Goal: Transaction & Acquisition: Purchase product/service

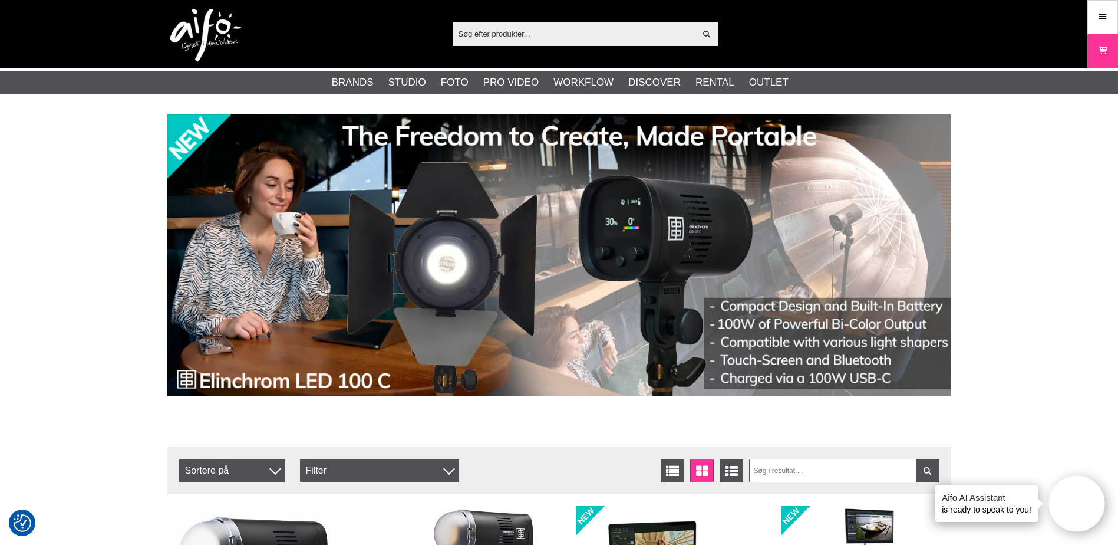
click at [542, 31] on input "text" at bounding box center [574, 34] width 243 height 18
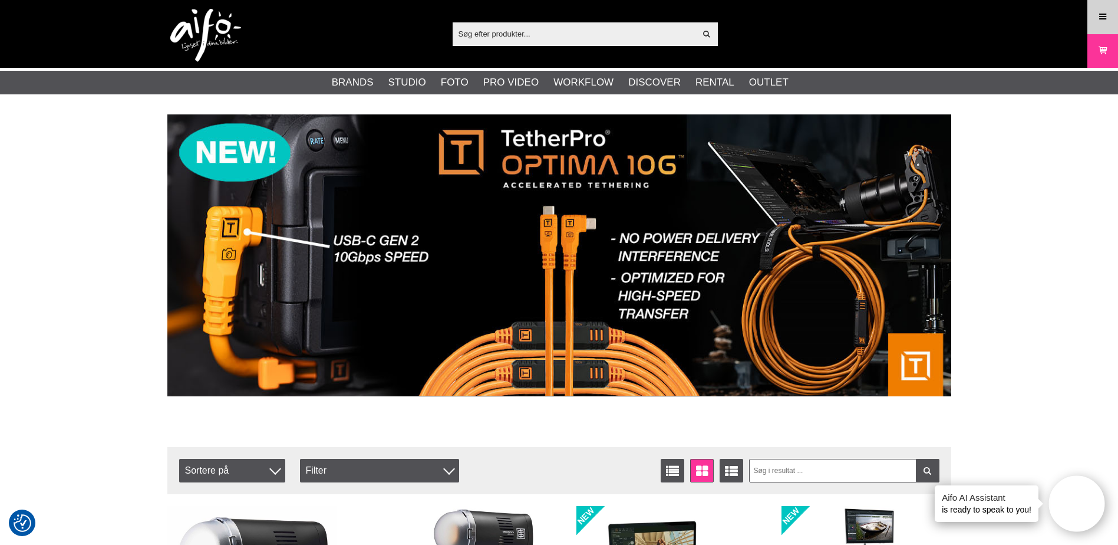
click at [1098, 15] on icon at bounding box center [1102, 17] width 11 height 13
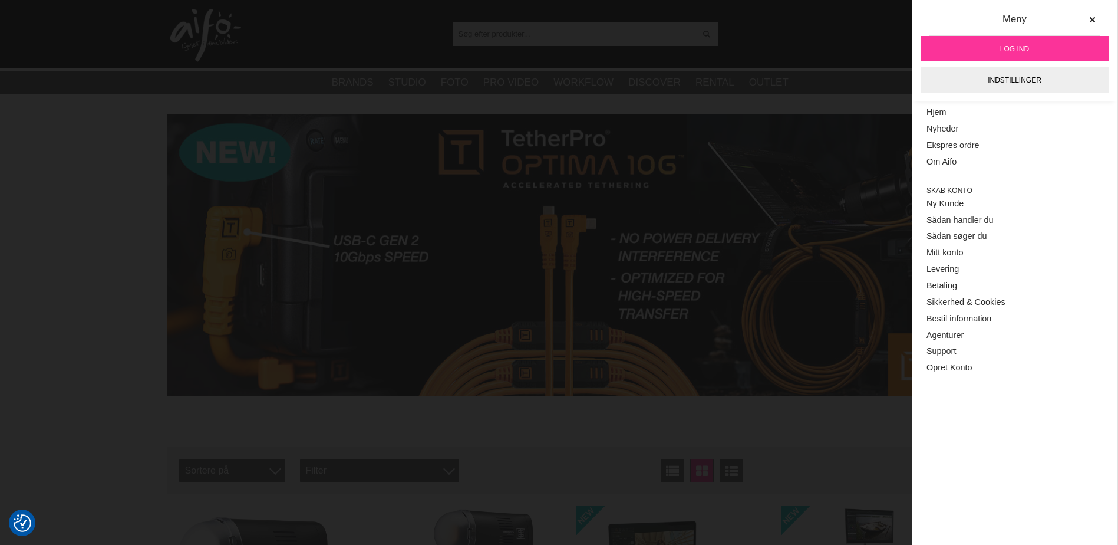
click at [1039, 46] on link "Log ind" at bounding box center [1014, 48] width 188 height 25
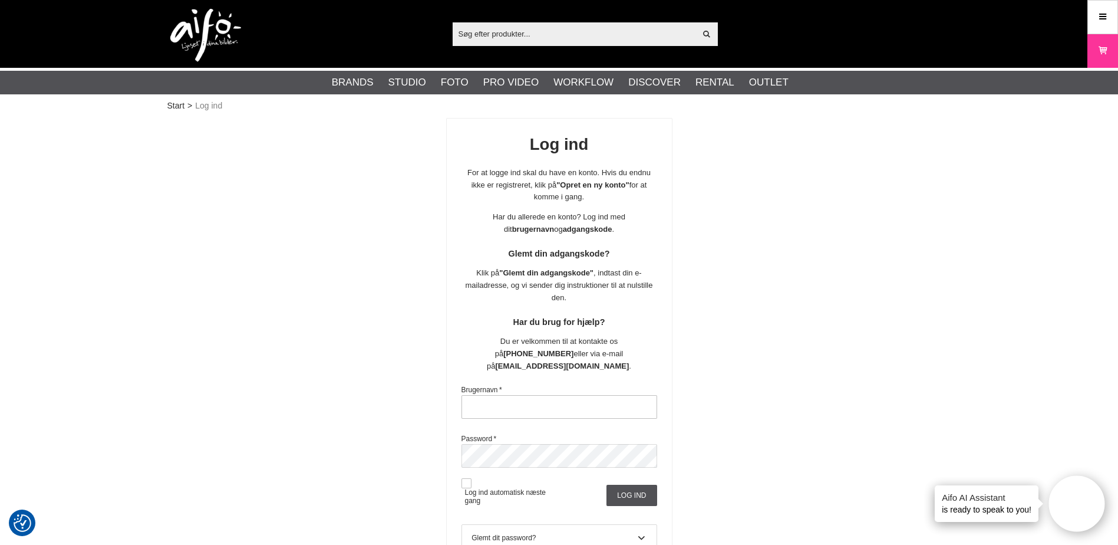
click at [552, 400] on input "text" at bounding box center [559, 407] width 196 height 24
click at [538, 395] on input "text" at bounding box center [559, 407] width 196 height 24
type input "W"
type input "worre5142"
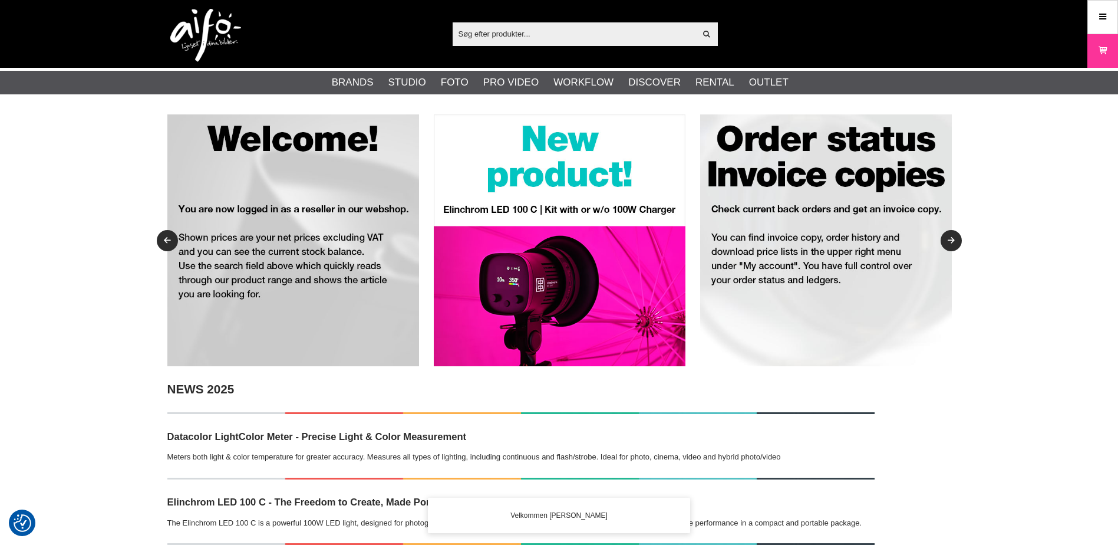
click at [521, 36] on input "text" at bounding box center [574, 34] width 243 height 18
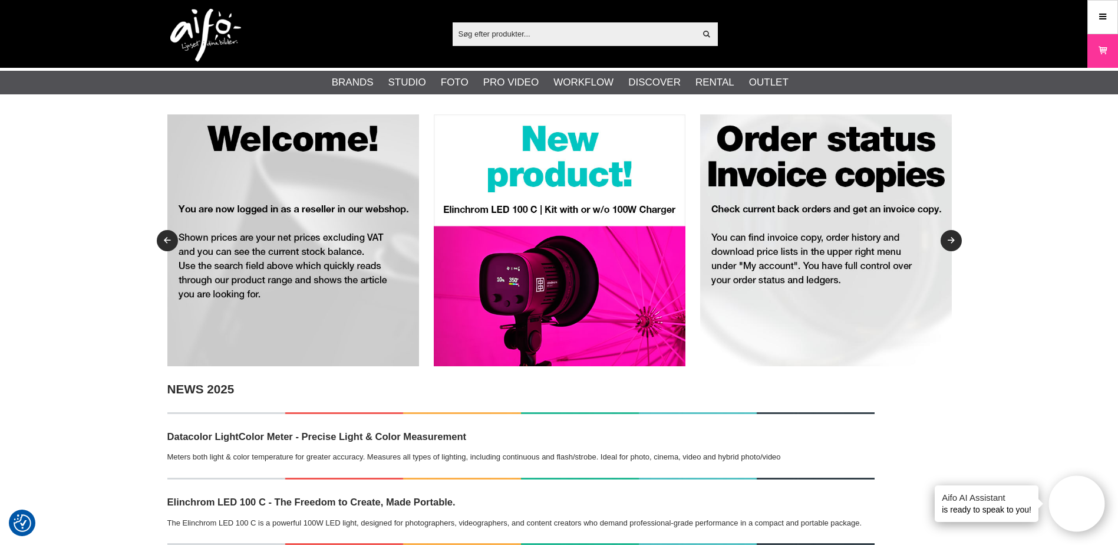
click at [505, 36] on input "text" at bounding box center [574, 34] width 243 height 18
click at [575, 28] on input "text" at bounding box center [574, 34] width 243 height 18
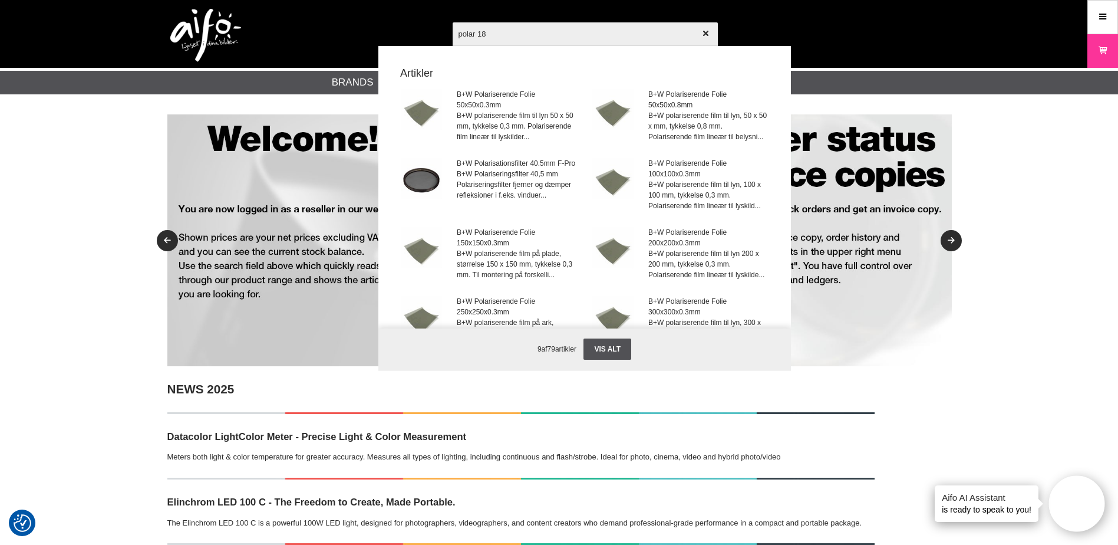
type input "polar 182"
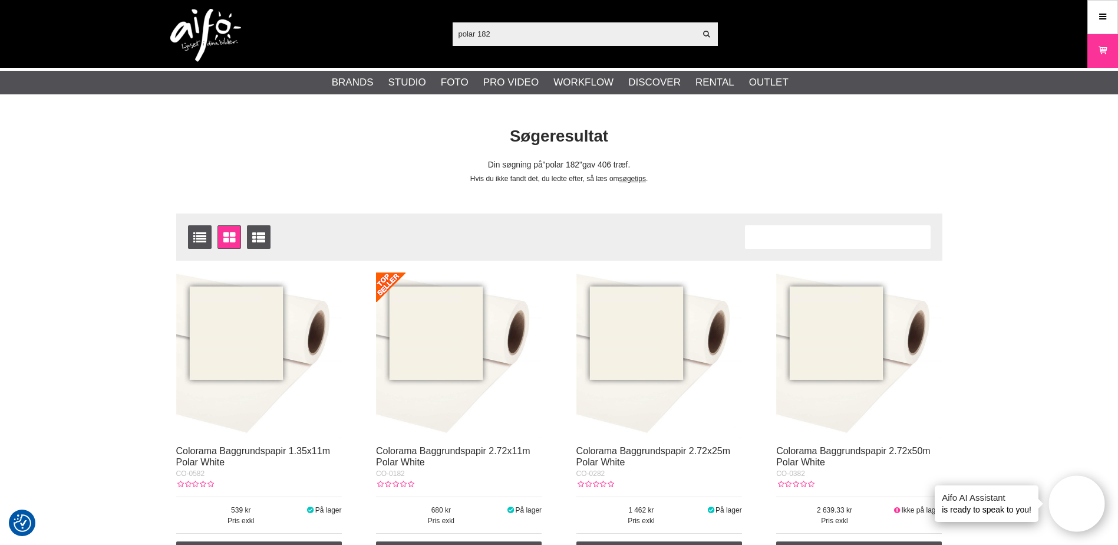
drag, startPoint x: 513, startPoint y: 36, endPoint x: 414, endPoint y: 38, distance: 99.0
click at [414, 38] on div "polar 182 Vis alt Artikler Kategorier af artikler Din søgning på gav ingen hits…" at bounding box center [559, 34] width 801 height 68
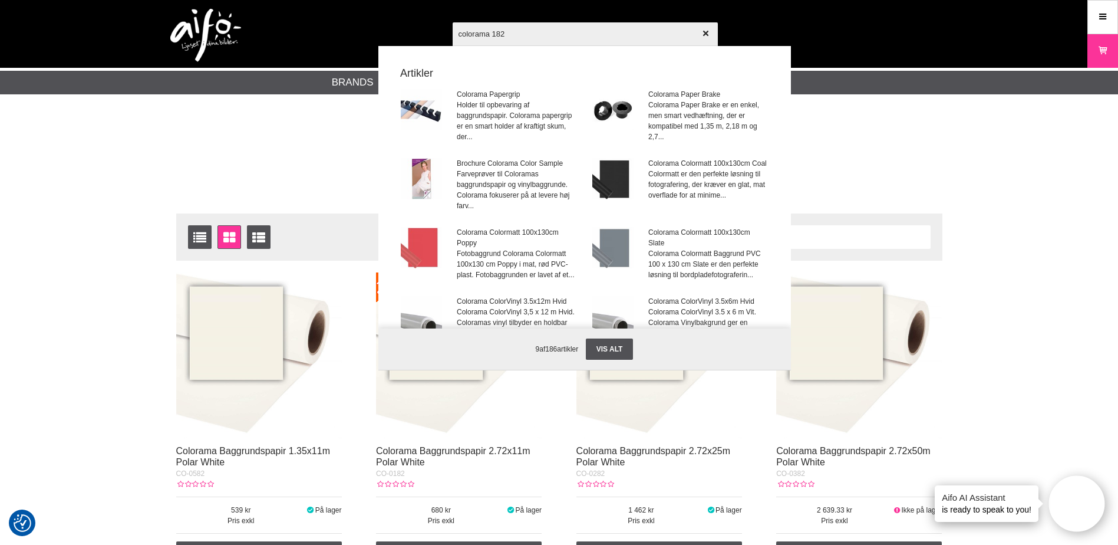
drag, startPoint x: 533, startPoint y: 34, endPoint x: 404, endPoint y: 29, distance: 129.1
click at [404, 29] on div "colorama 182 Vis alt Artikler Colorama Papergrip Holder til opbevaring af baggr…" at bounding box center [559, 34] width 801 height 68
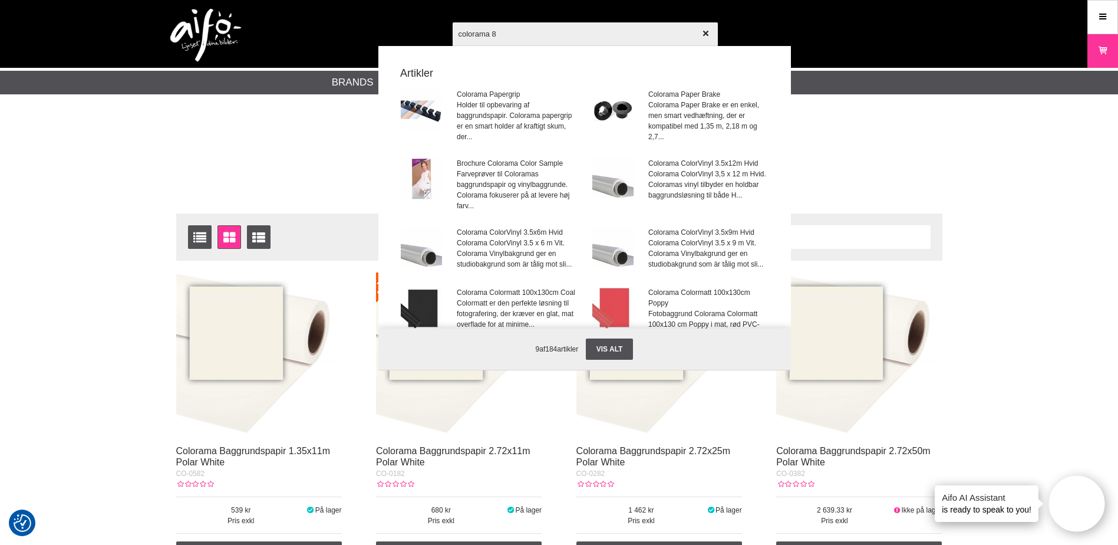
type input "colorama 82"
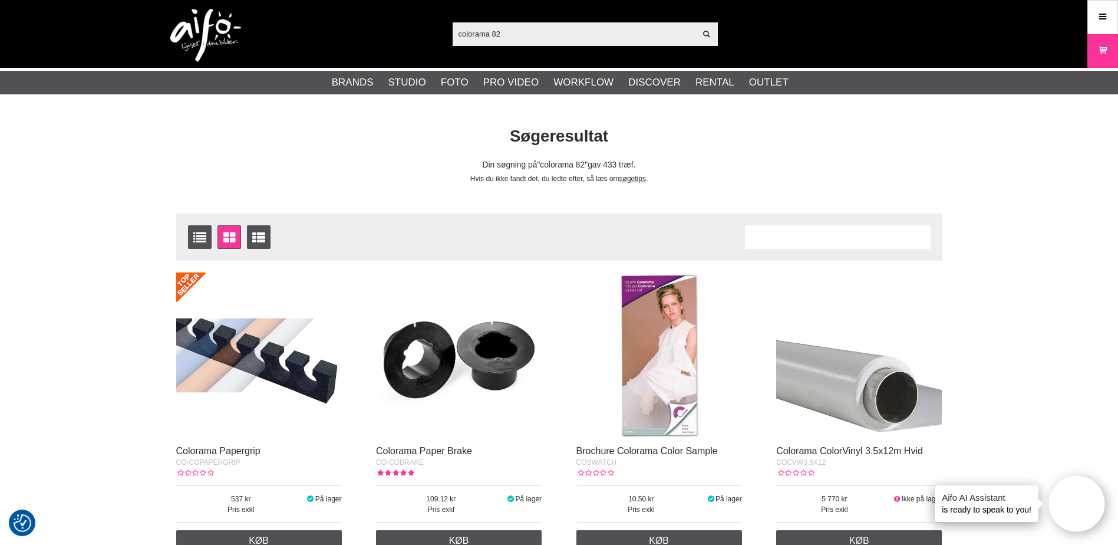
click at [497, 33] on input "colorama 82" at bounding box center [574, 34] width 243 height 18
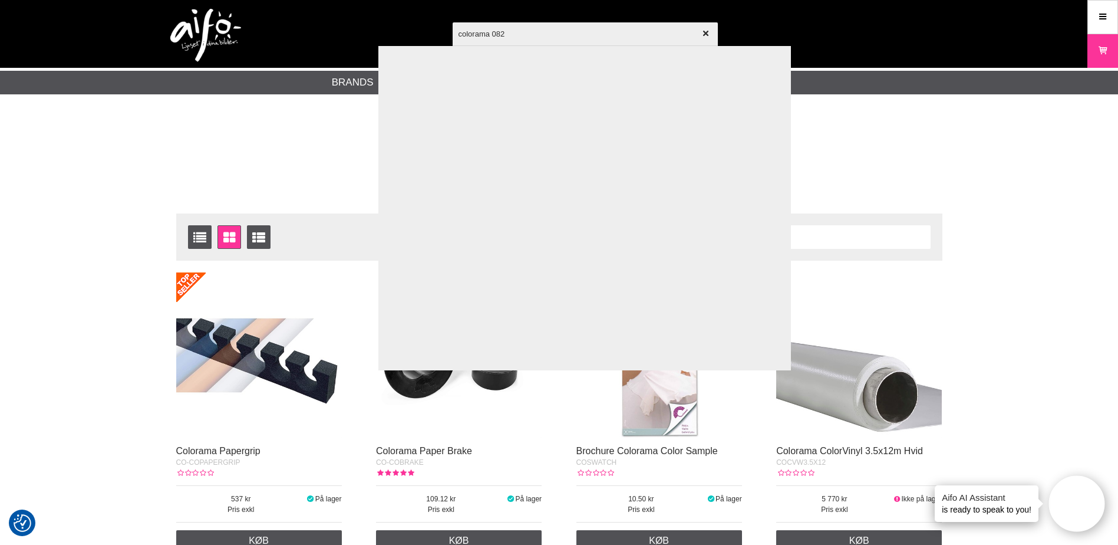
type input "colorama 0182"
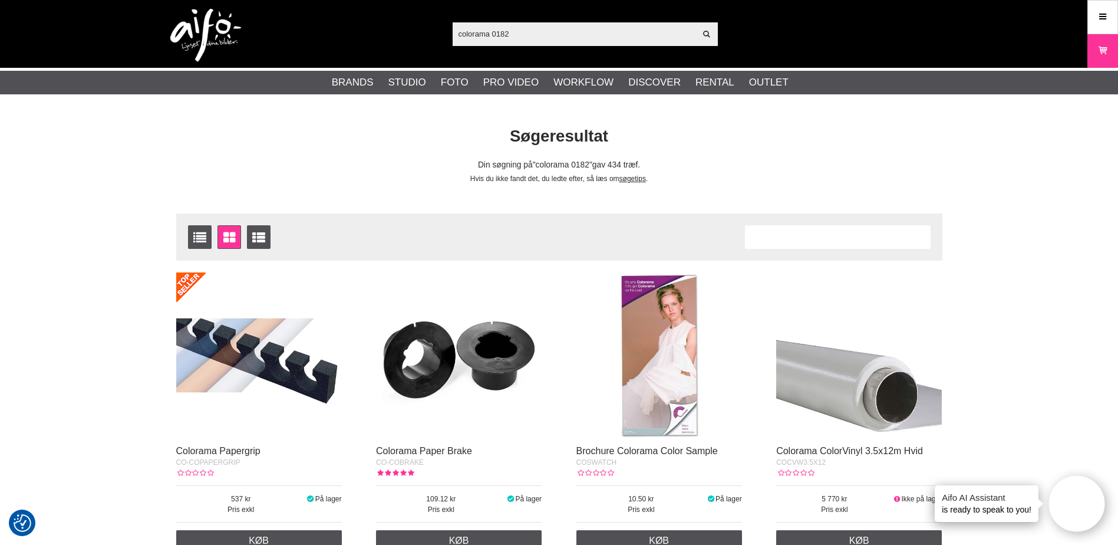
click at [529, 35] on input "colorama 0182" at bounding box center [574, 34] width 243 height 18
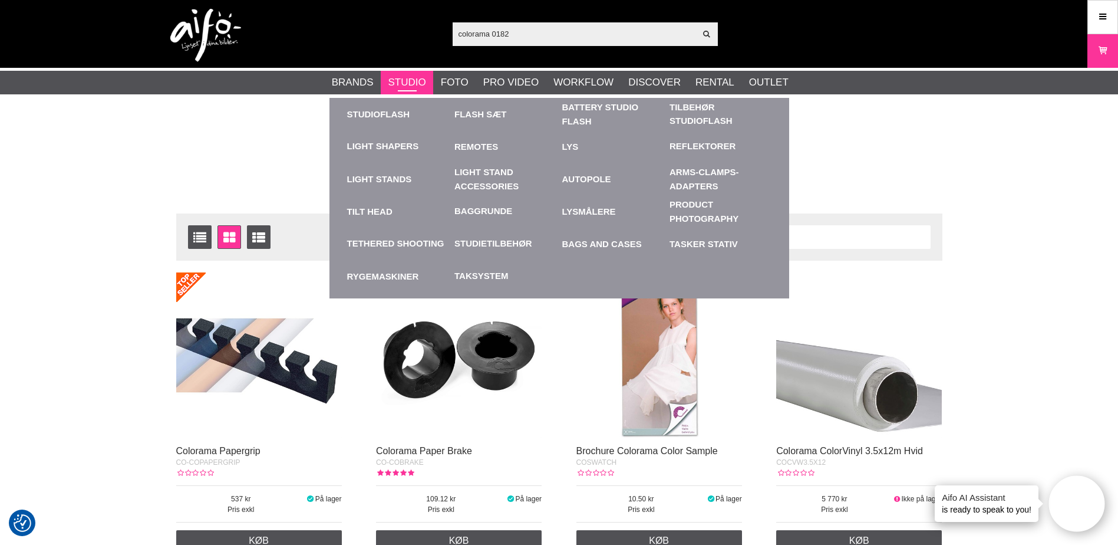
click at [404, 75] on link "Studio" at bounding box center [407, 82] width 38 height 15
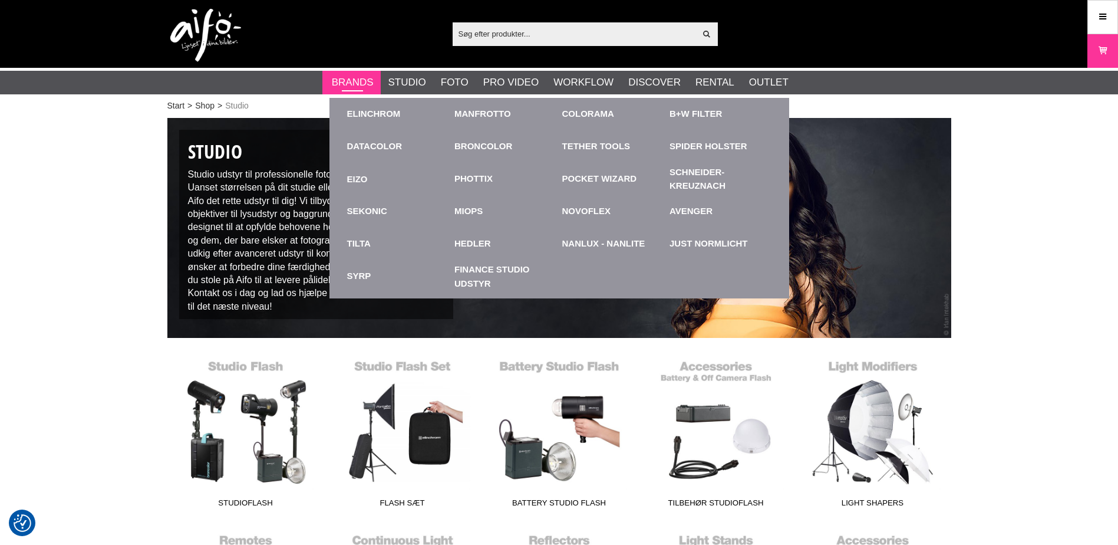
click at [369, 77] on link "Brands" at bounding box center [353, 82] width 42 height 15
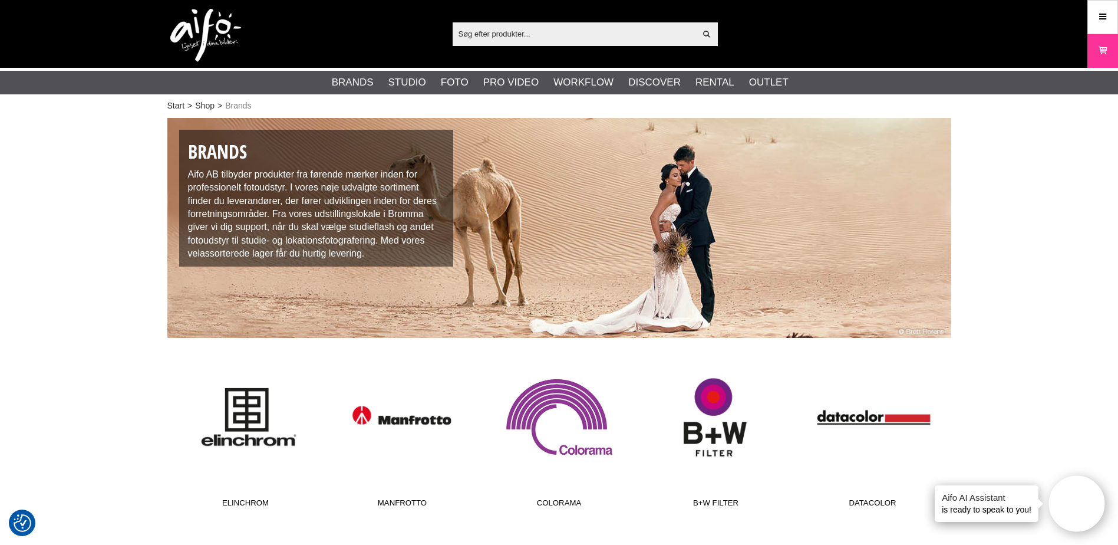
click at [559, 397] on link "Colorama" at bounding box center [559, 433] width 157 height 159
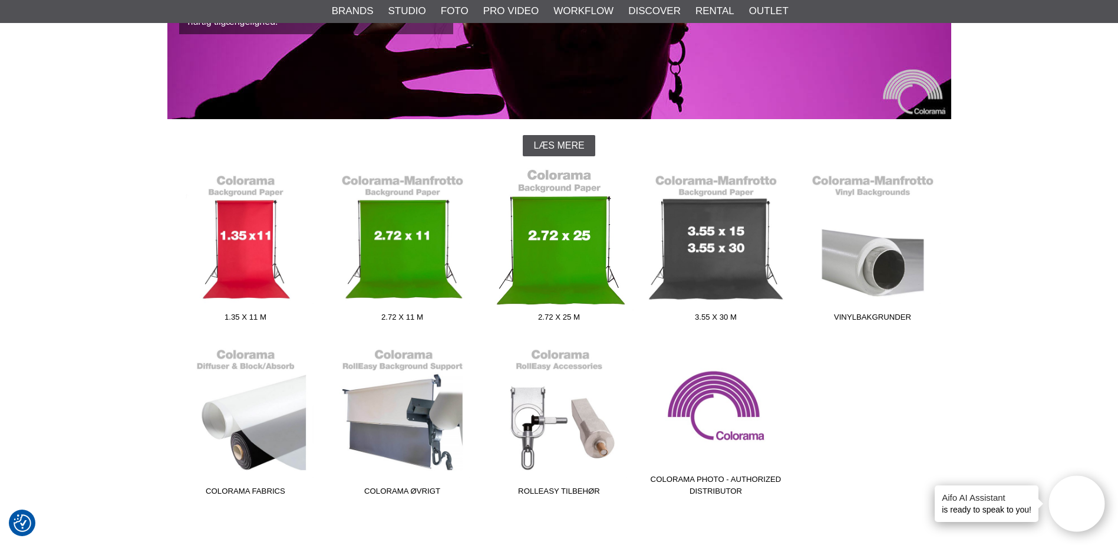
scroll to position [236, 0]
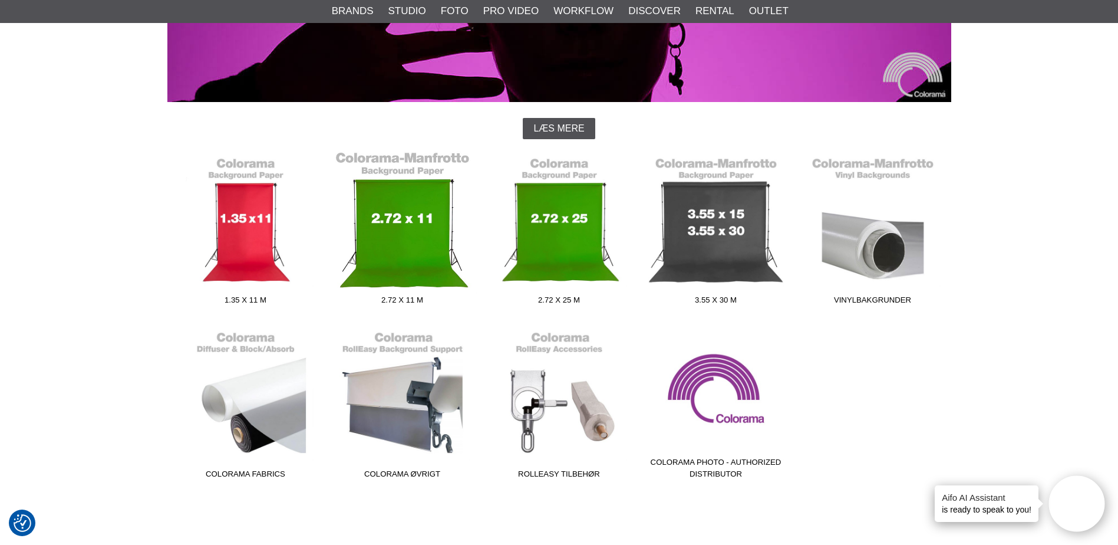
click at [440, 222] on link "2.72 x 11 m" at bounding box center [402, 230] width 157 height 159
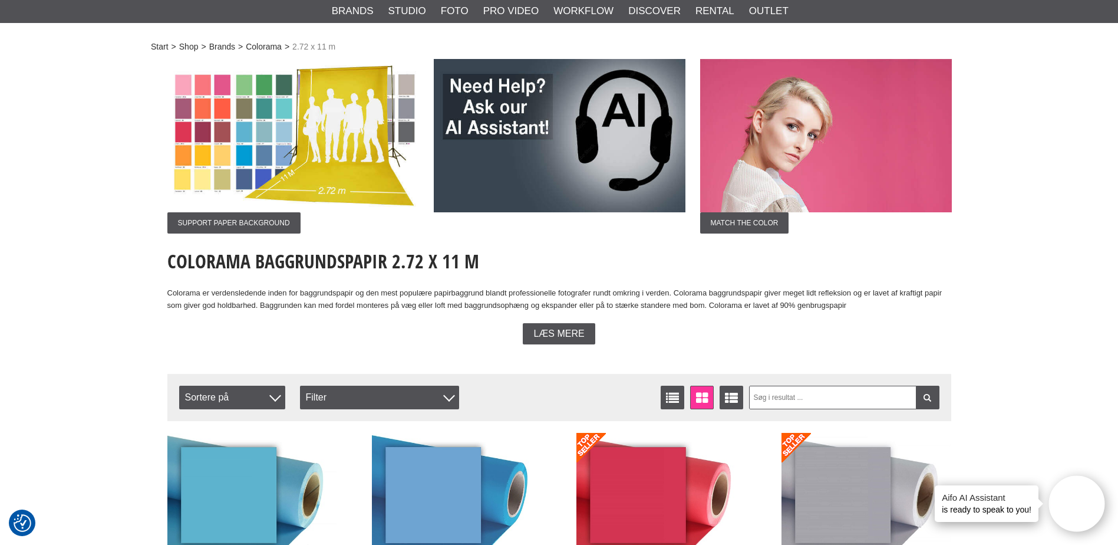
scroll to position [177, 0]
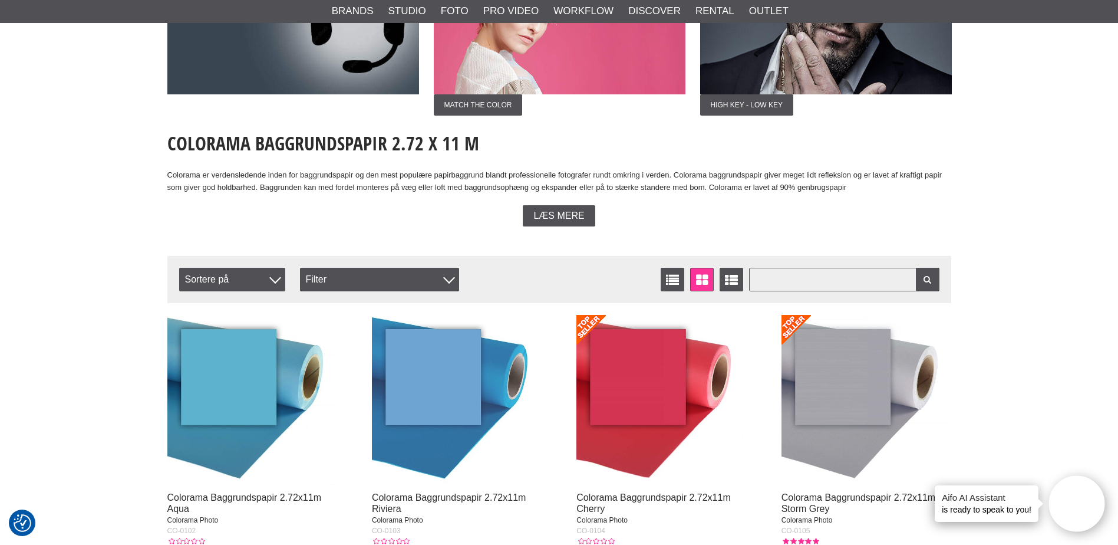
click at [778, 282] on input "text" at bounding box center [844, 280] width 190 height 24
type input "polar"
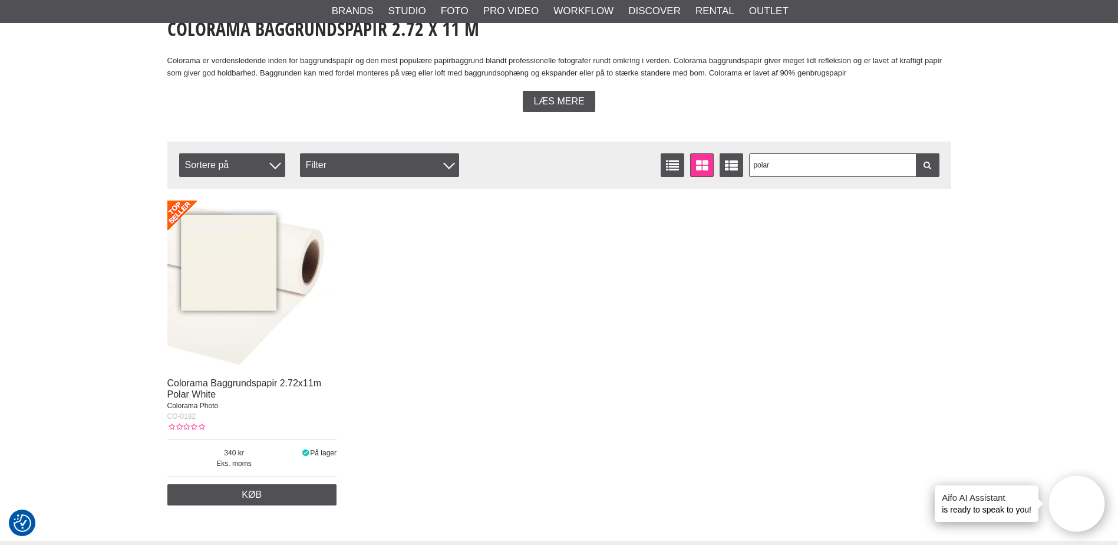
scroll to position [295, 0]
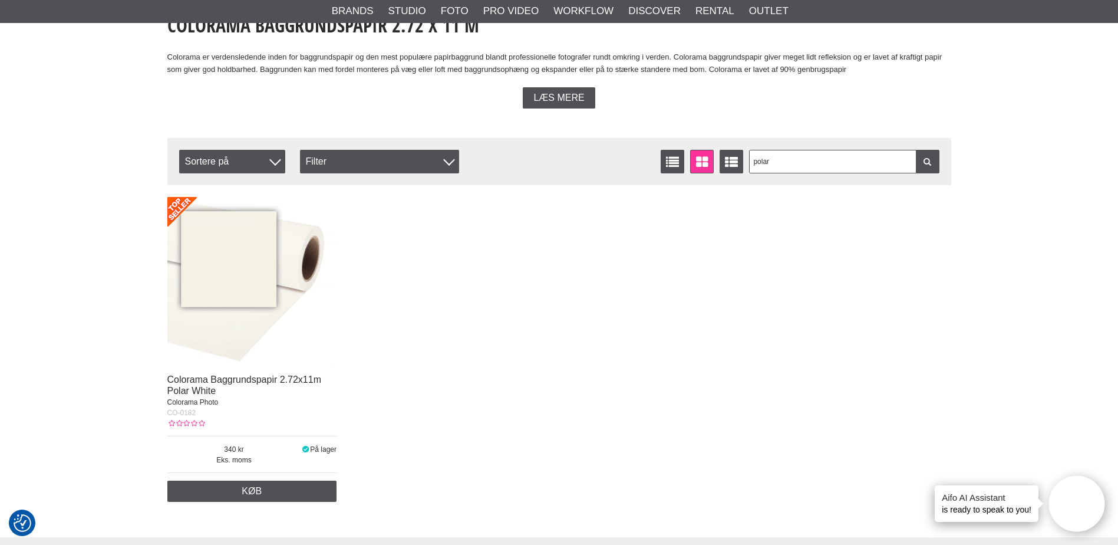
click at [303, 448] on icon at bounding box center [305, 449] width 9 height 8
click at [319, 450] on span "På lager" at bounding box center [323, 449] width 27 height 8
click at [237, 262] on img at bounding box center [252, 282] width 170 height 170
